Goal: Task Accomplishment & Management: Manage account settings

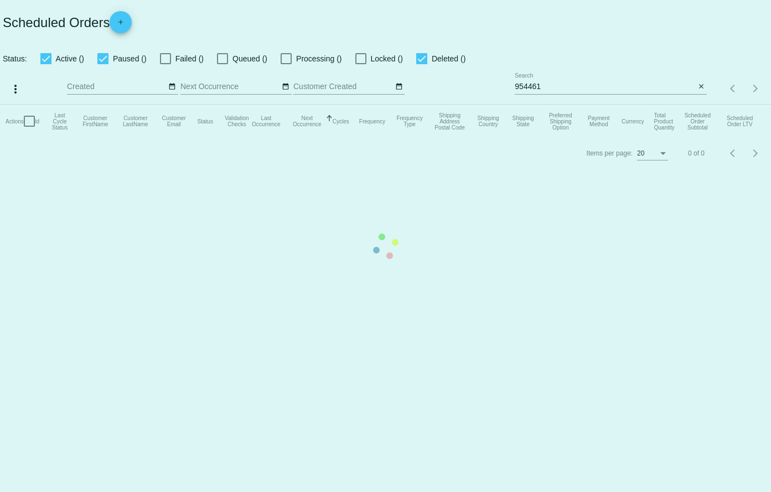
click at [638, 105] on mat-table "Actions Id Last Cycle Status Customer FirstName Customer LastName Customer Emai…" at bounding box center [385, 121] width 771 height 33
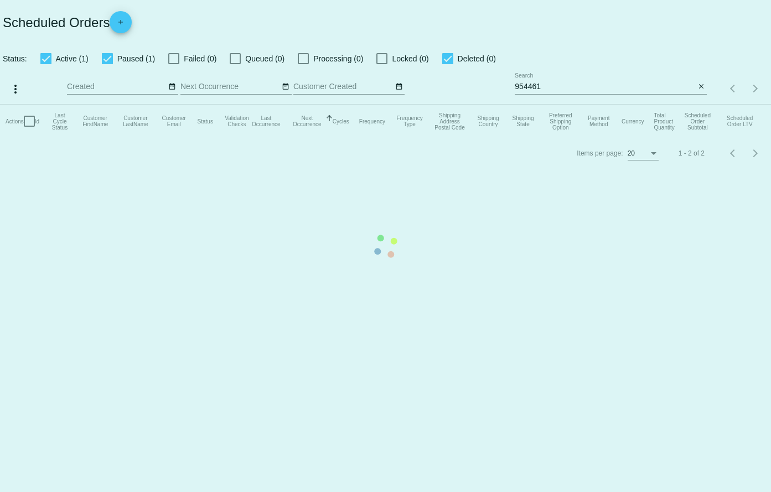
click at [638, 105] on mat-table "Actions Id Last Cycle Status Customer FirstName Customer LastName Customer Emai…" at bounding box center [385, 121] width 771 height 33
click at [595, 105] on mat-table "Actions Id Last Cycle Status Customer FirstName Customer LastName Customer Emai…" at bounding box center [385, 121] width 771 height 33
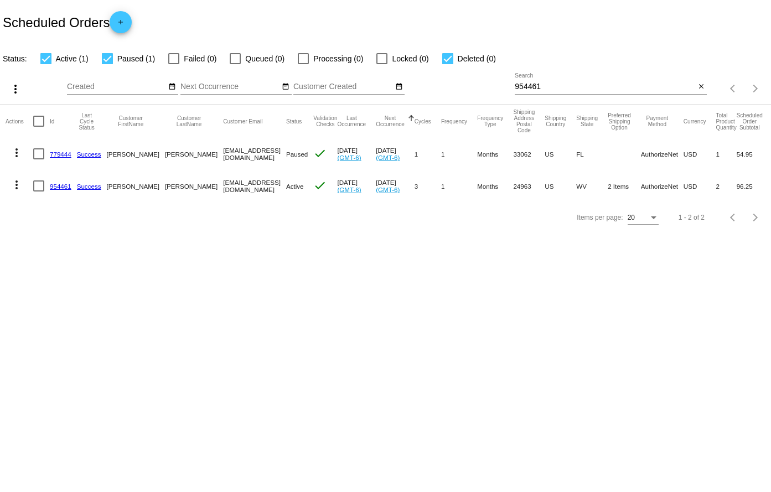
click at [552, 79] on div "954461 Search" at bounding box center [605, 84] width 180 height 22
click at [553, 84] on input "954461" at bounding box center [605, 86] width 180 height 9
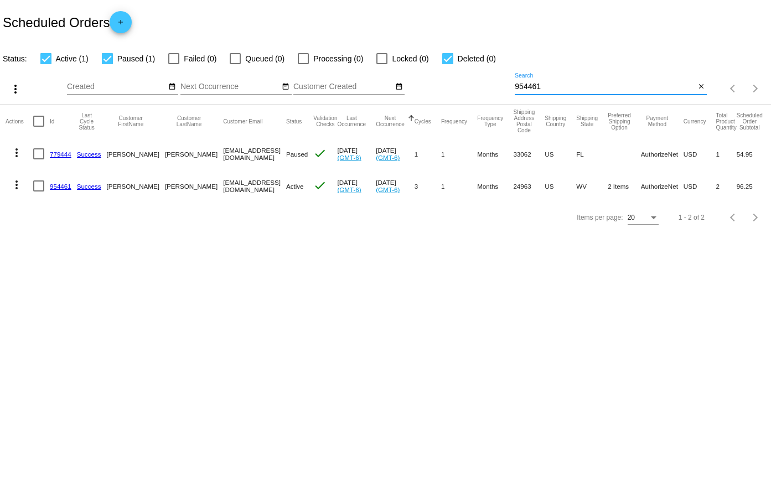
paste input "849574"
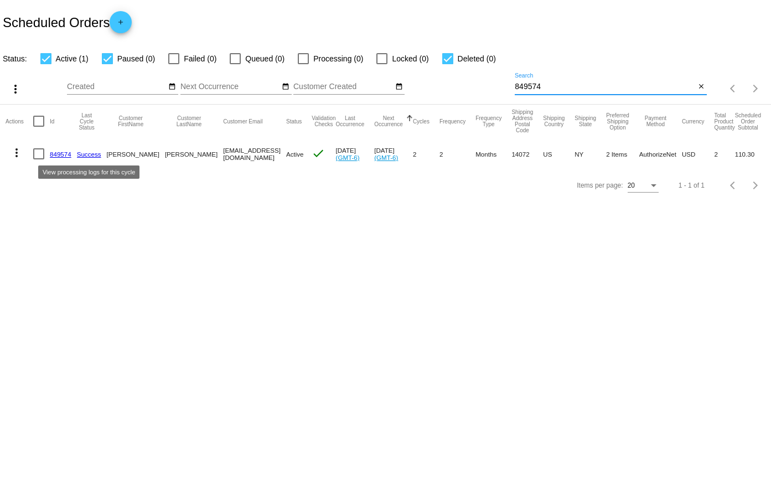
type input "849574"
click at [64, 151] on link "849574" at bounding box center [61, 154] width 22 height 7
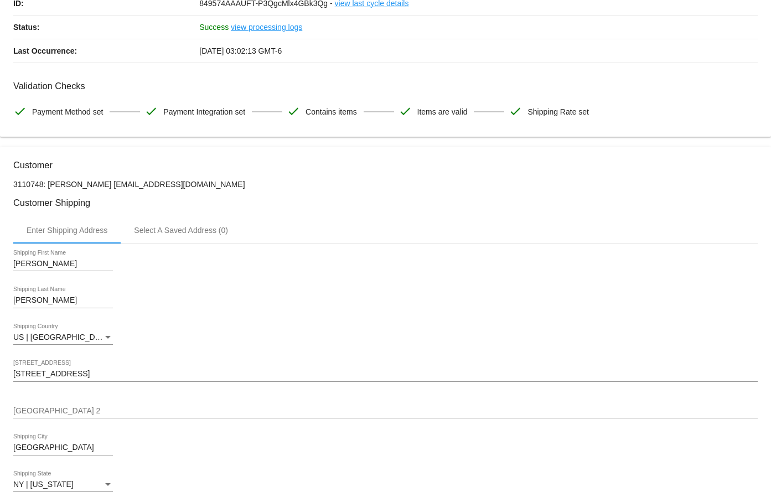
scroll to position [387, 0]
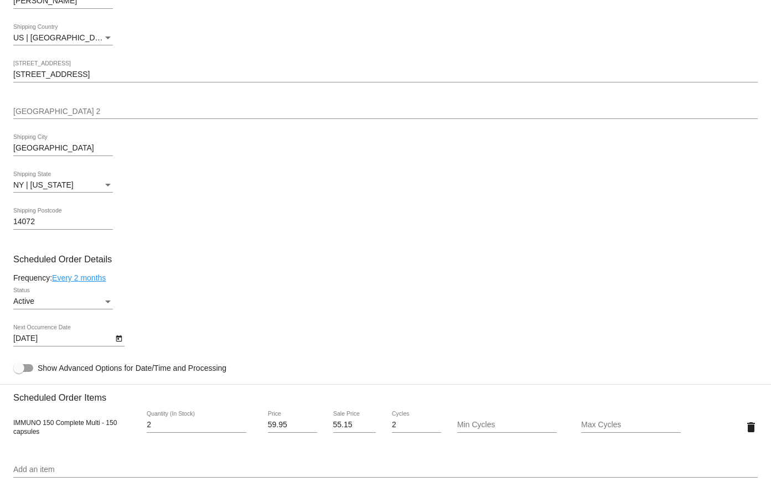
click at [117, 344] on icon "Open calendar" at bounding box center [119, 338] width 8 height 13
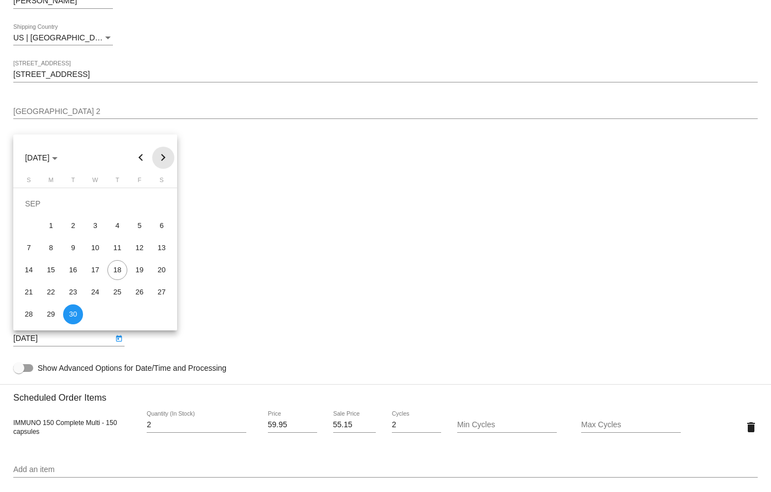
click at [162, 159] on button "Next month" at bounding box center [163, 158] width 22 height 22
click at [118, 294] on div "30" at bounding box center [117, 292] width 20 height 20
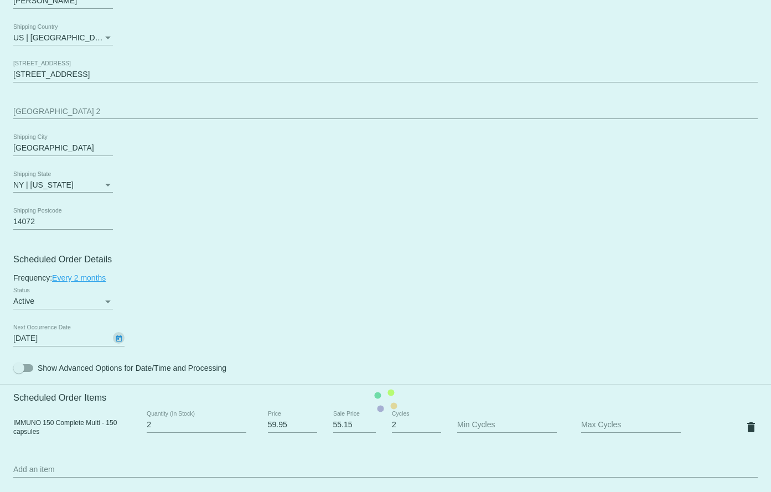
type input "[DATE]"
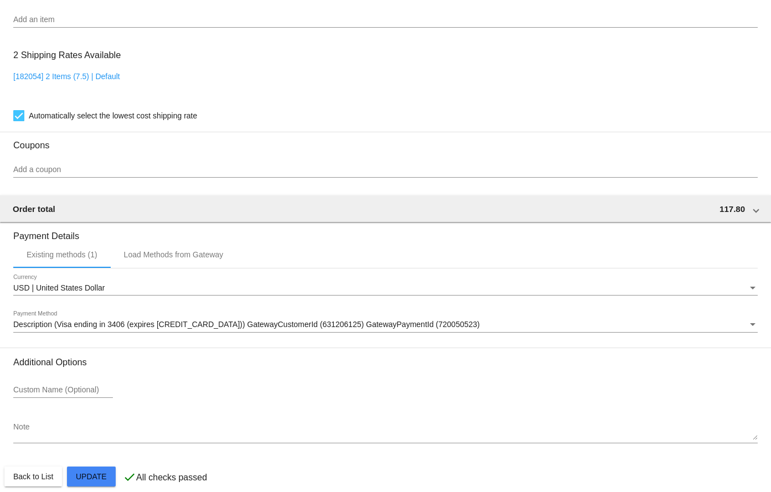
scroll to position [849, 0]
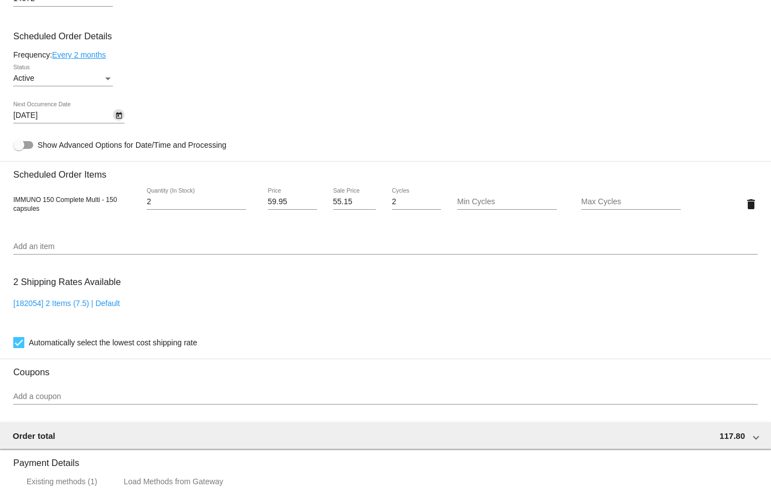
scroll to position [462, 0]
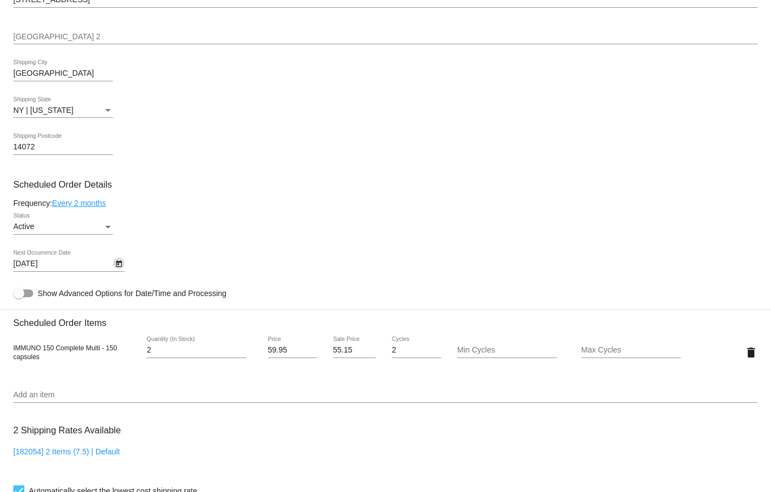
click at [118, 260] on icon "Open calendar" at bounding box center [119, 263] width 8 height 13
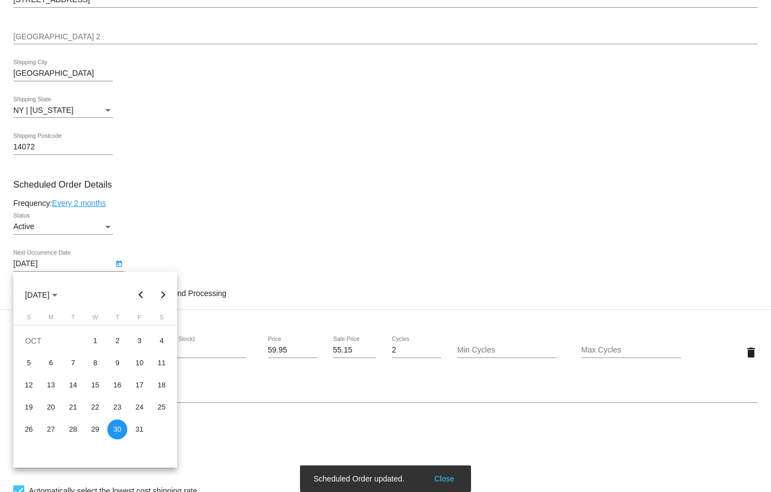
click at [175, 225] on div at bounding box center [385, 246] width 771 height 492
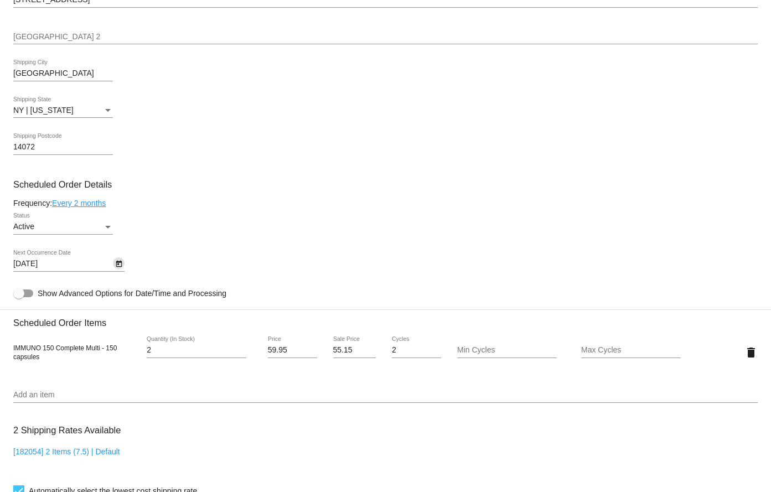
click at [120, 259] on icon "Open calendar" at bounding box center [119, 263] width 8 height 13
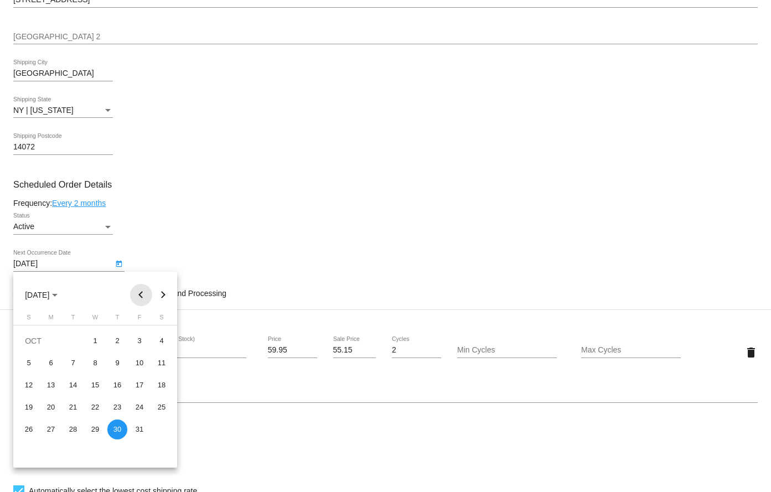
click at [136, 299] on button "Previous month" at bounding box center [141, 295] width 22 height 22
click at [238, 230] on div at bounding box center [385, 246] width 771 height 492
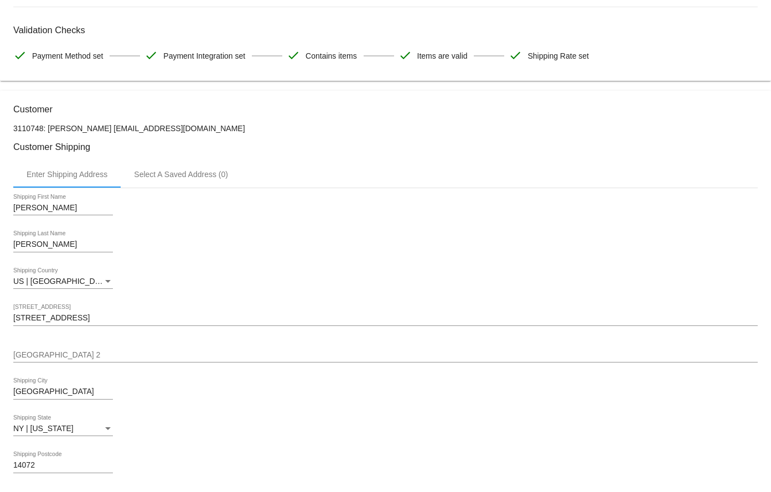
scroll to position [130, 0]
